Goal: Find specific fact: Find specific fact

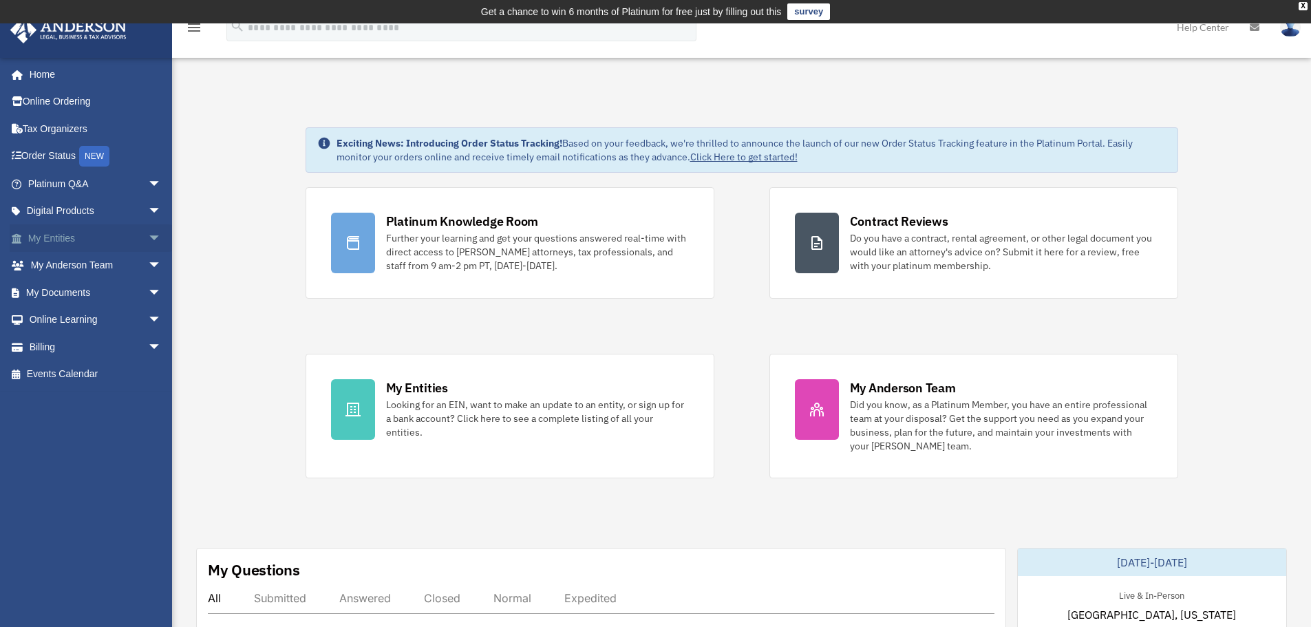
click at [53, 237] on link "My Entities arrow_drop_down" at bounding box center [96, 238] width 173 height 28
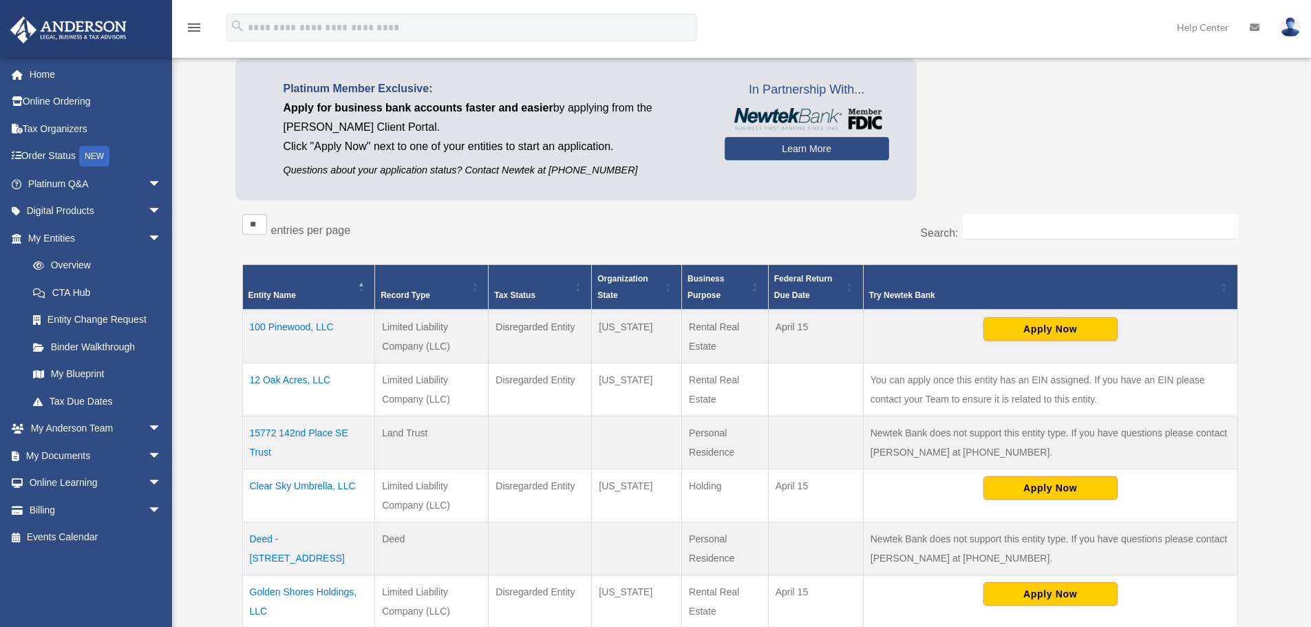
scroll to position [229, 0]
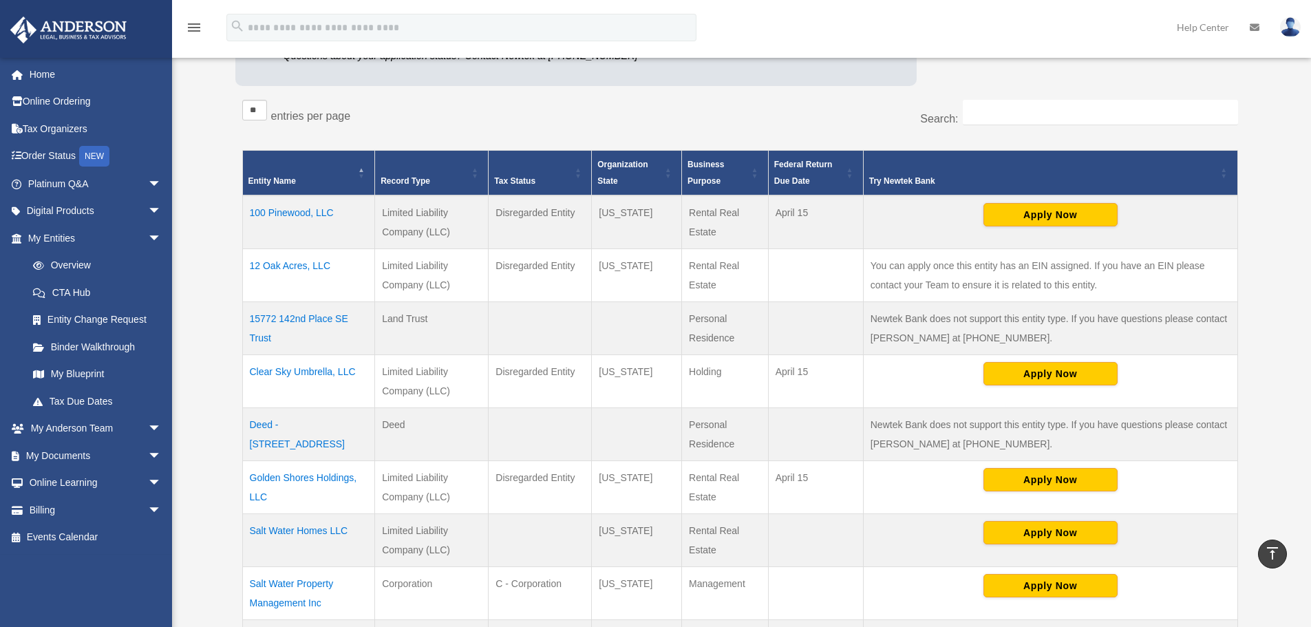
click at [310, 370] on td "Clear Sky Umbrella, LLC" at bounding box center [308, 381] width 133 height 53
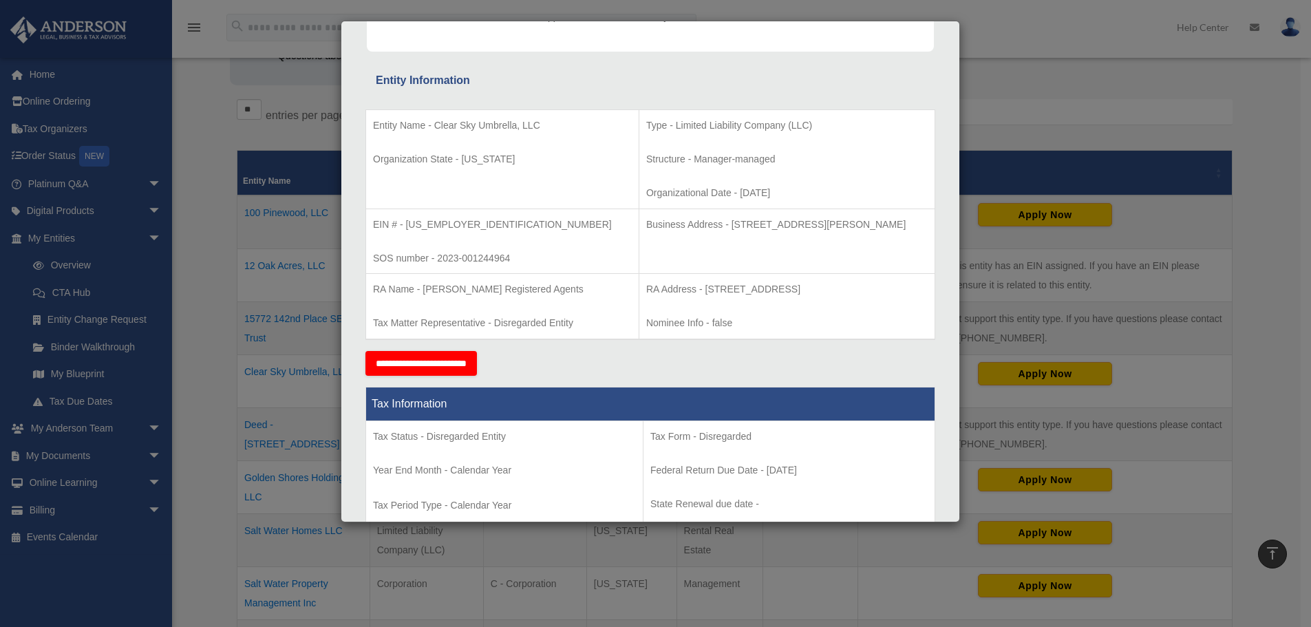
click at [646, 293] on p "RA Address - [STREET_ADDRESS]" at bounding box center [787, 289] width 282 height 17
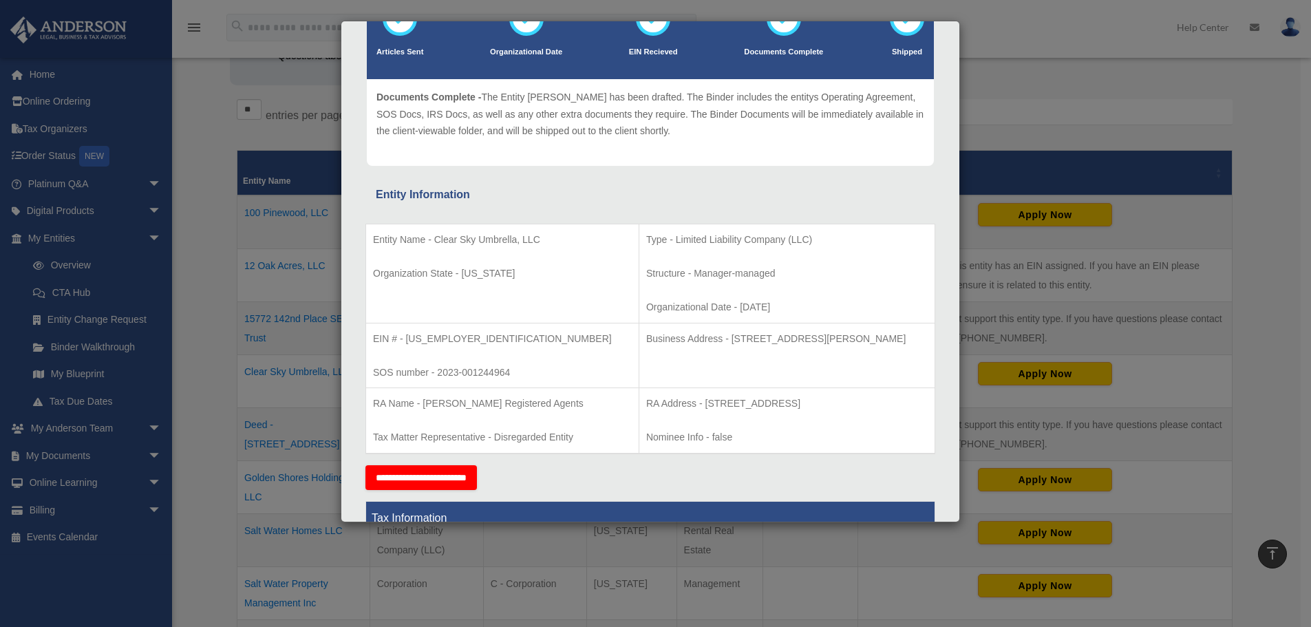
drag, startPoint x: 857, startPoint y: 343, endPoint x: 690, endPoint y: 341, distance: 166.6
click at [690, 341] on p "Business Address - [STREET_ADDRESS][PERSON_NAME]" at bounding box center [787, 338] width 282 height 17
copy p "[STREET_ADDRESS][PERSON_NAME]"
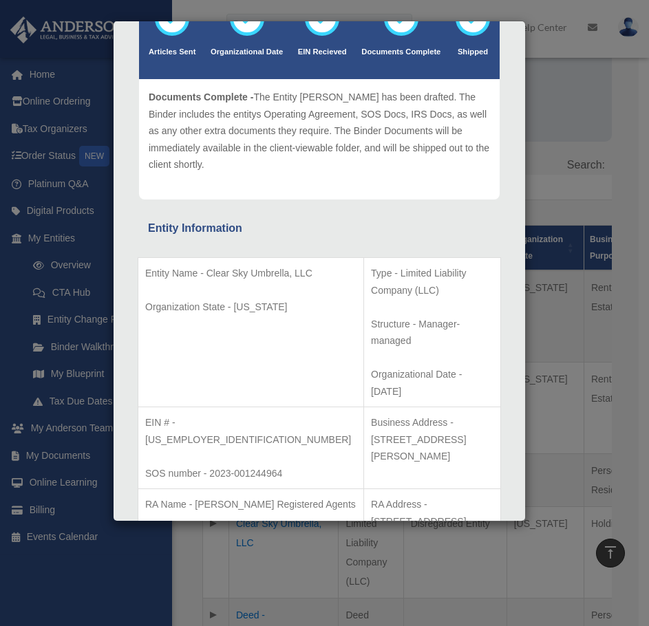
scroll to position [229, 0]
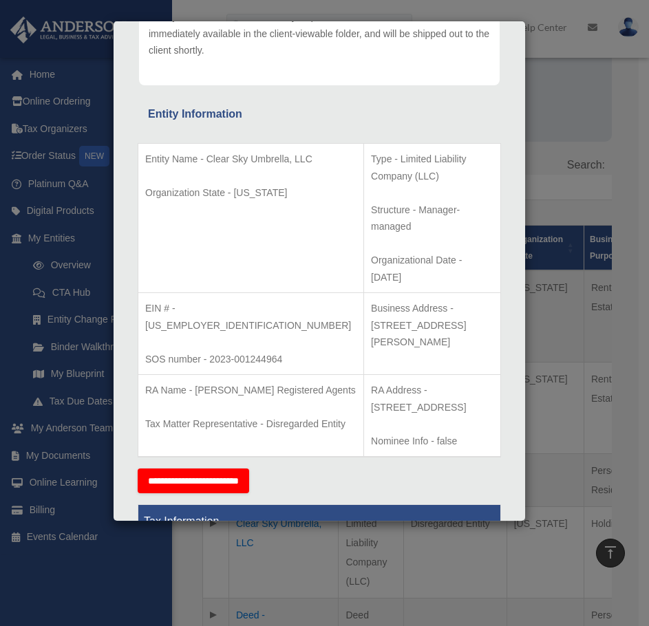
click at [358, 105] on div "Entity Information" at bounding box center [319, 114] width 343 height 19
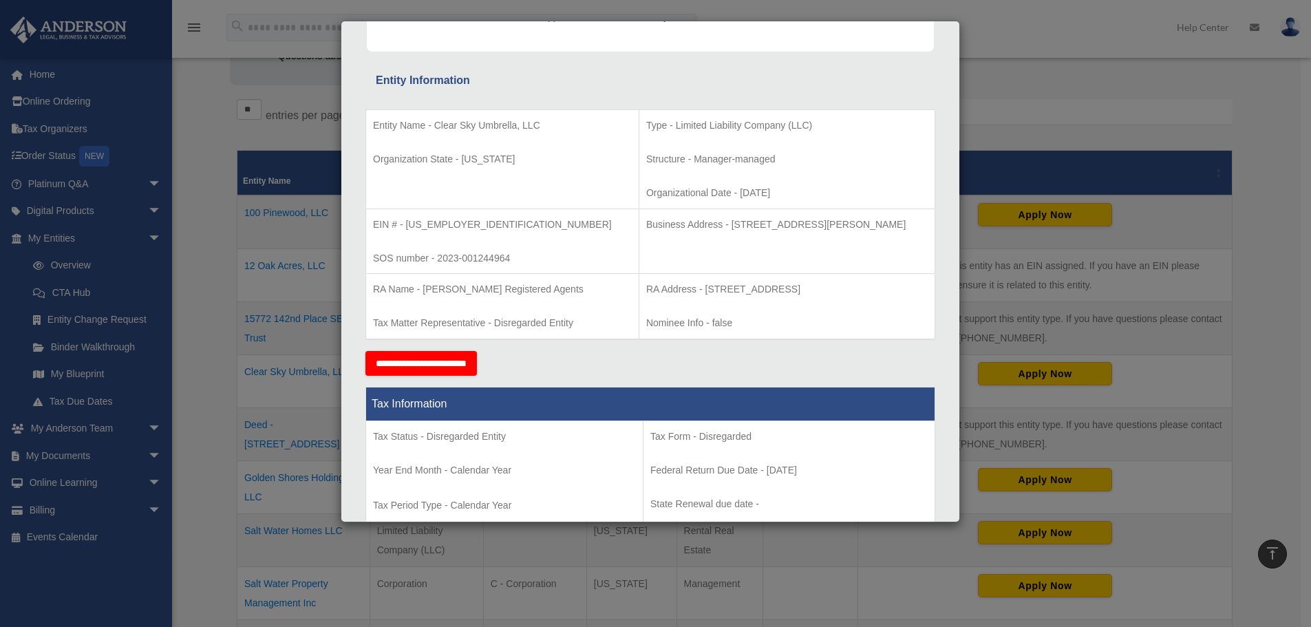
click at [704, 95] on div "Entity Name - Clear Sky Umbrella, LLC Organization State - [US_STATE] Type - Li…" at bounding box center [650, 220] width 570 height 261
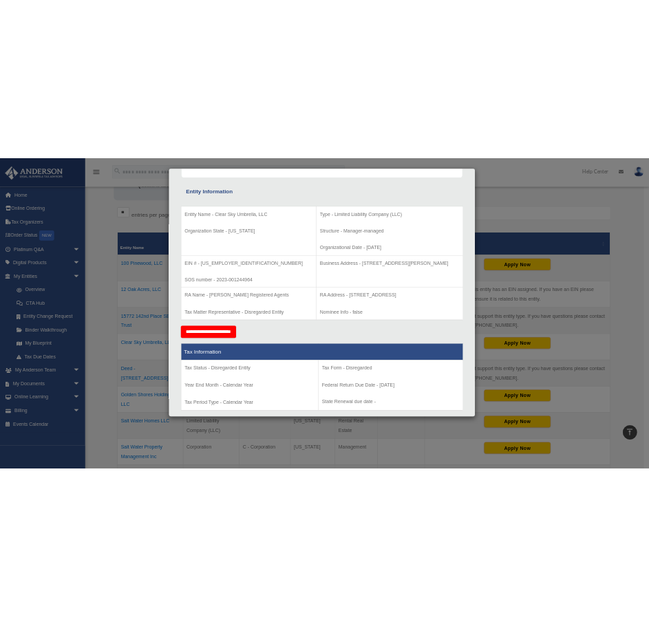
scroll to position [219, 0]
